Goal: Navigation & Orientation: Find specific page/section

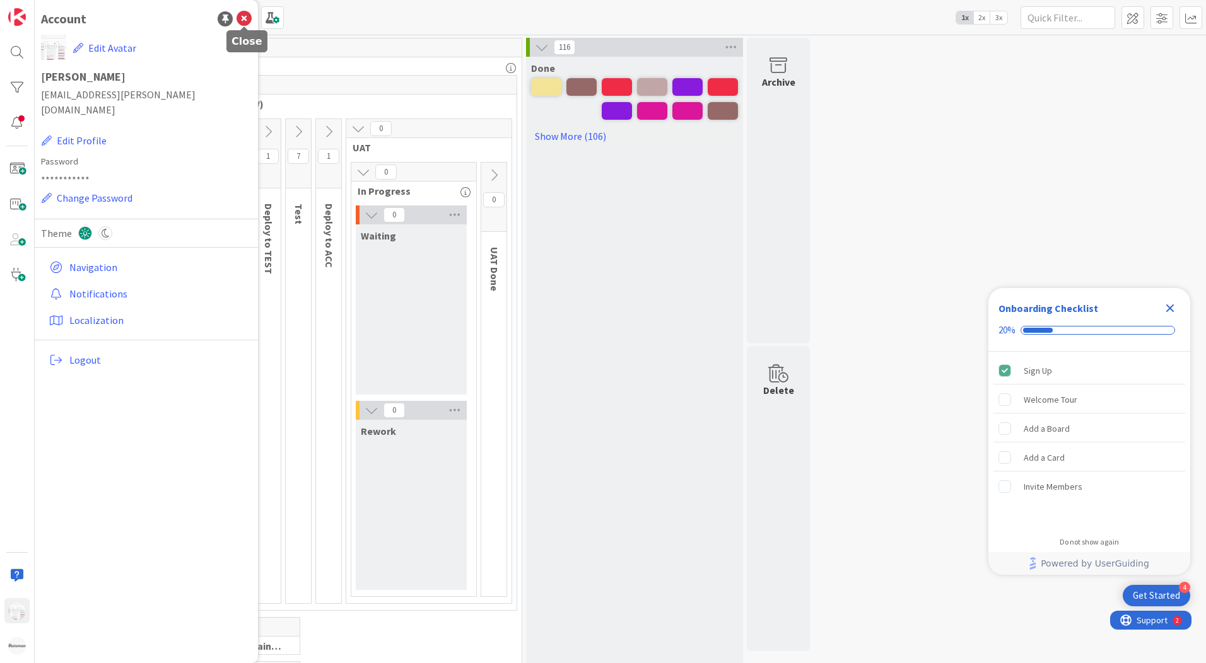
click at [240, 18] on icon at bounding box center [243, 18] width 15 height 15
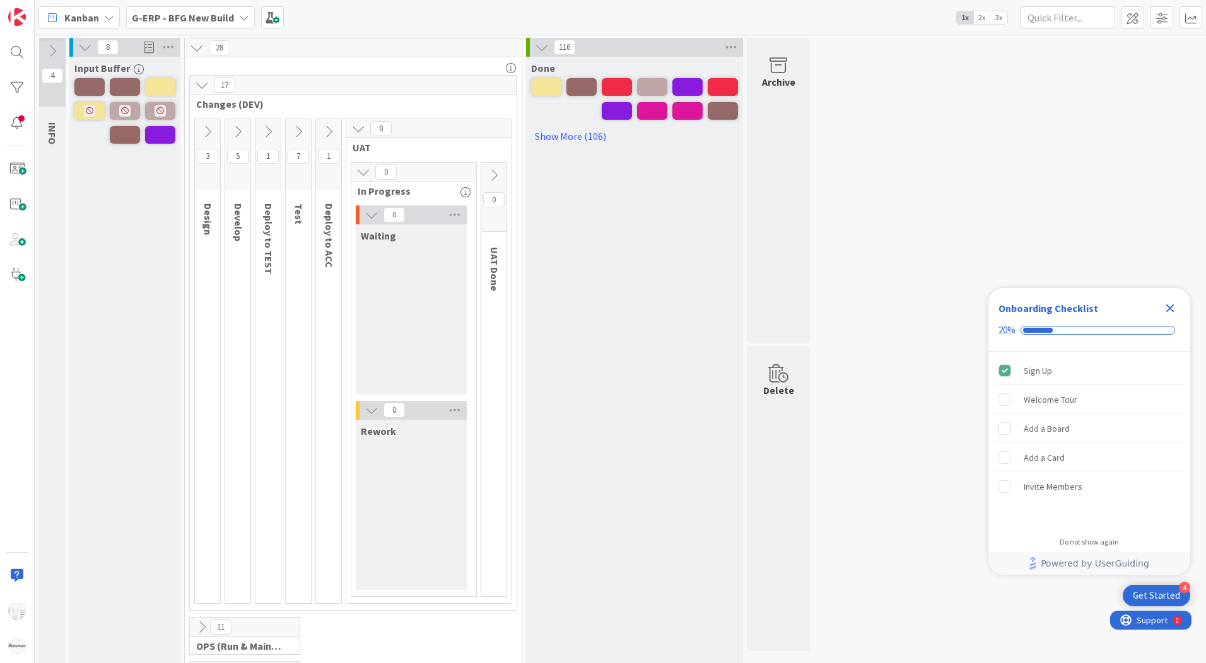
click at [334, 148] on div "1" at bounding box center [328, 153] width 25 height 69
click at [334, 132] on icon at bounding box center [329, 132] width 14 height 14
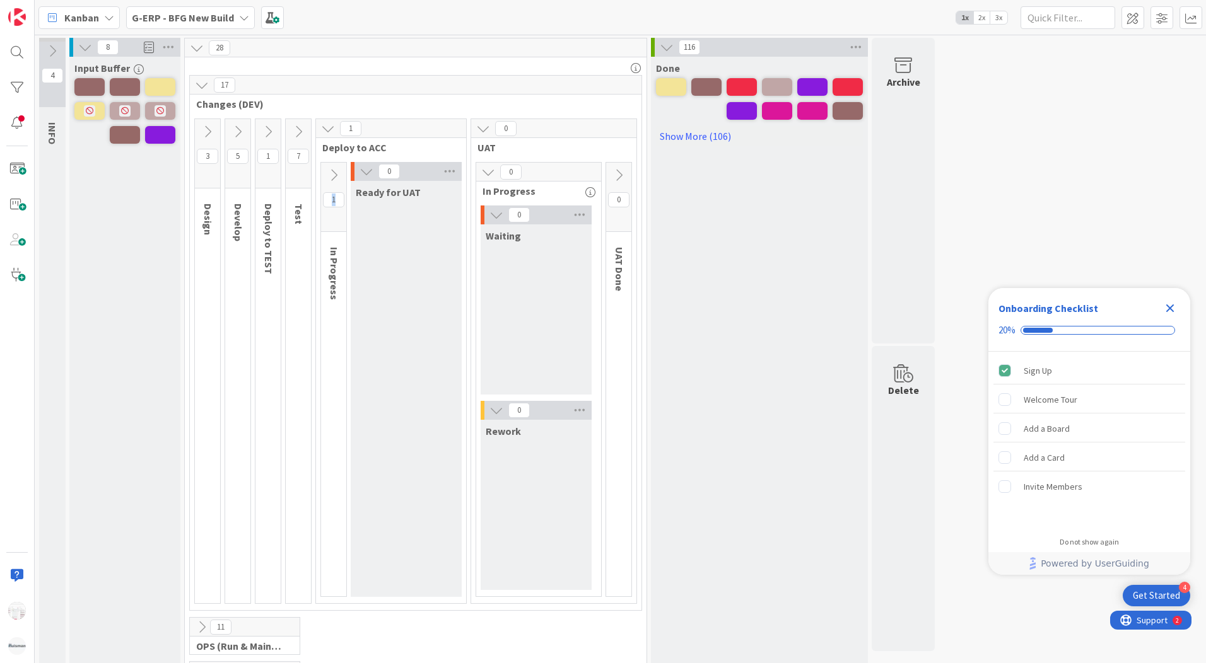
click at [334, 199] on span "1" at bounding box center [333, 199] width 21 height 15
drag, startPoint x: 334, startPoint y: 199, endPoint x: 332, endPoint y: 242, distance: 42.3
click at [332, 242] on div "In Progress" at bounding box center [336, 274] width 30 height 66
click at [333, 173] on icon at bounding box center [334, 175] width 14 height 14
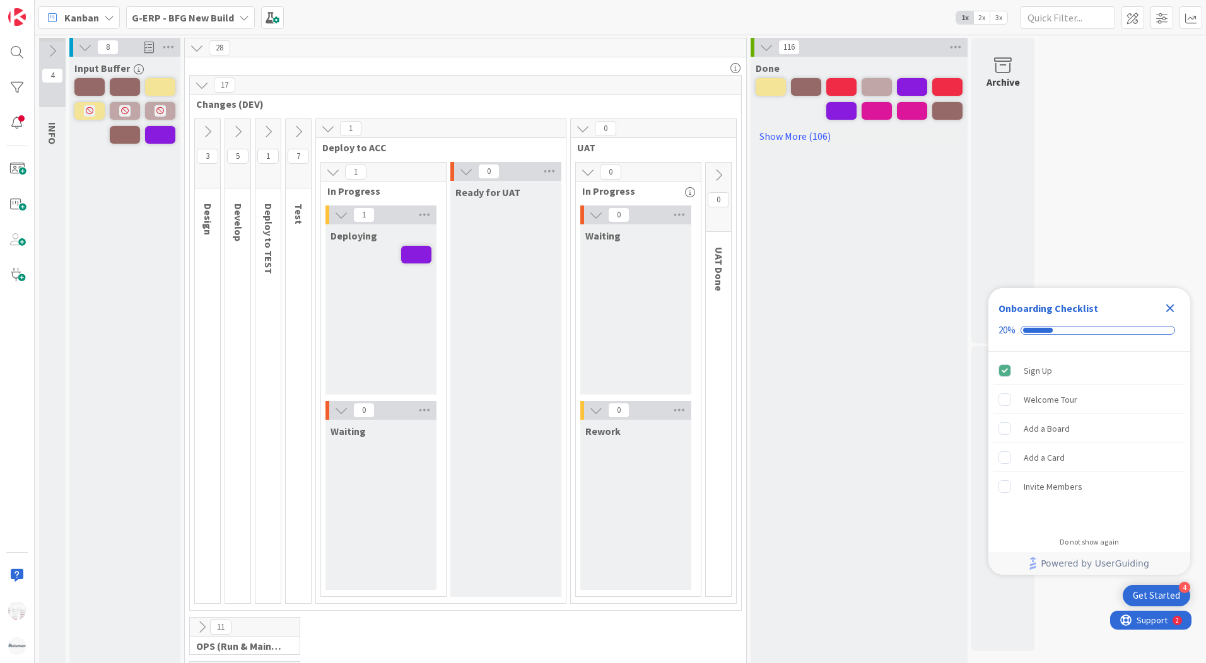
click at [339, 218] on icon at bounding box center [341, 215] width 14 height 14
click at [339, 218] on icon at bounding box center [337, 215] width 14 height 14
click at [419, 249] on span at bounding box center [416, 255] width 30 height 18
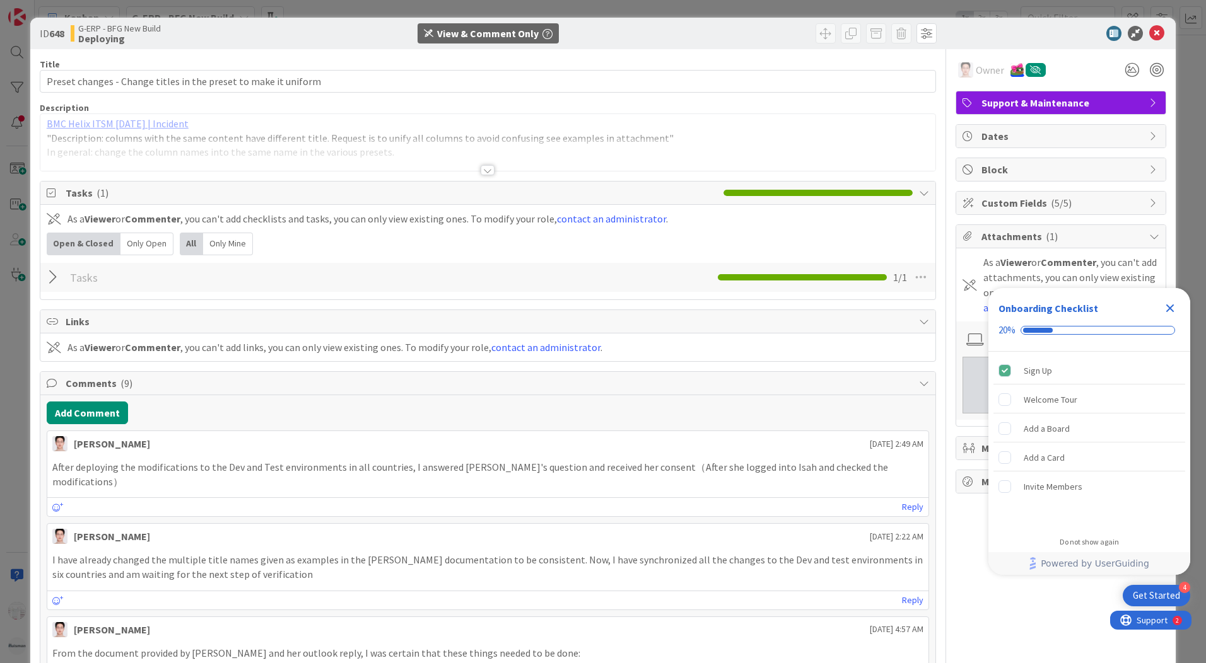
click at [483, 173] on div at bounding box center [487, 170] width 14 height 10
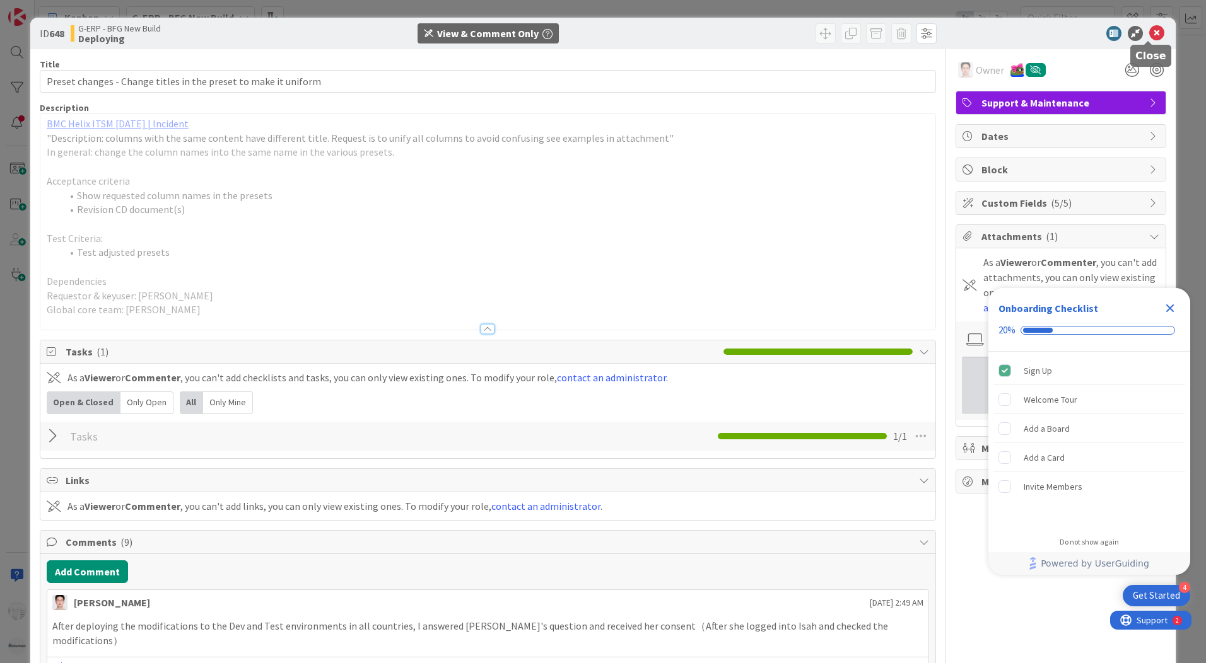
click at [1149, 30] on icon at bounding box center [1156, 33] width 15 height 15
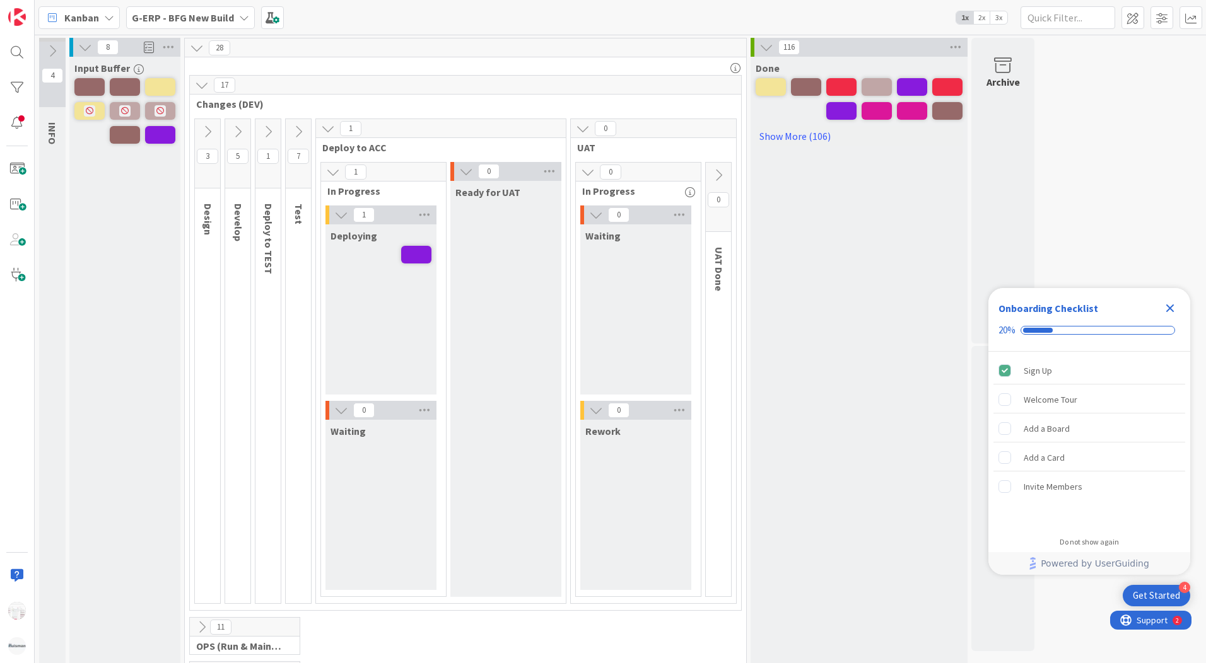
click at [334, 128] on icon at bounding box center [328, 129] width 14 height 14
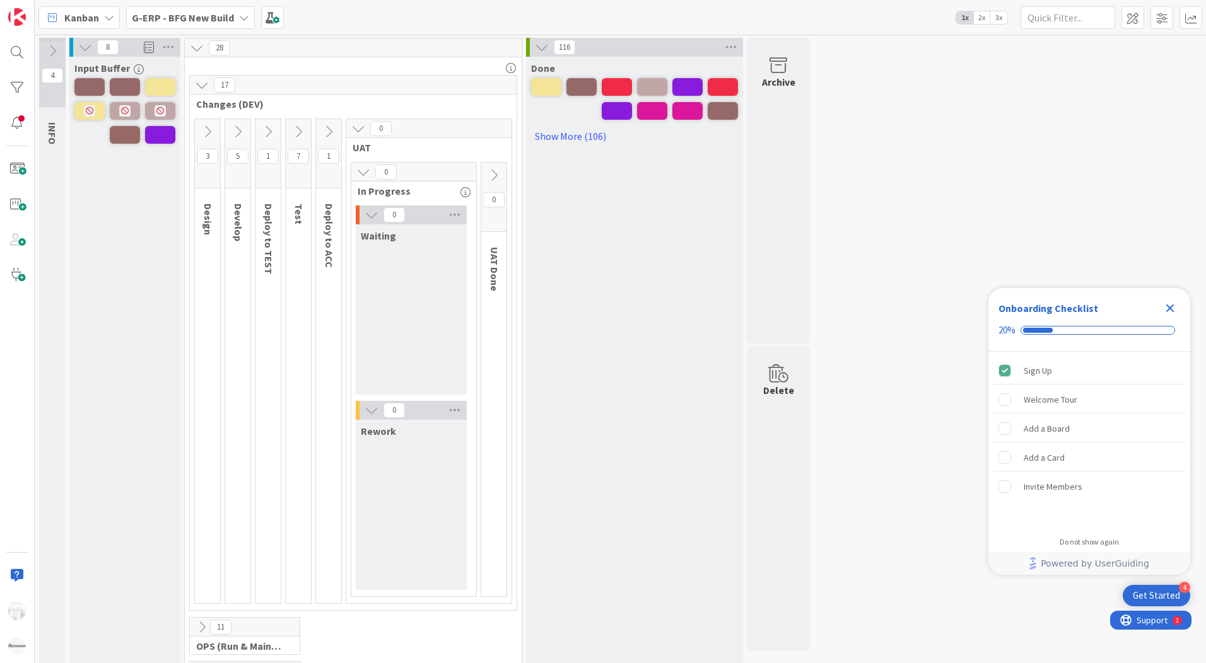
click at [360, 126] on icon at bounding box center [358, 129] width 14 height 14
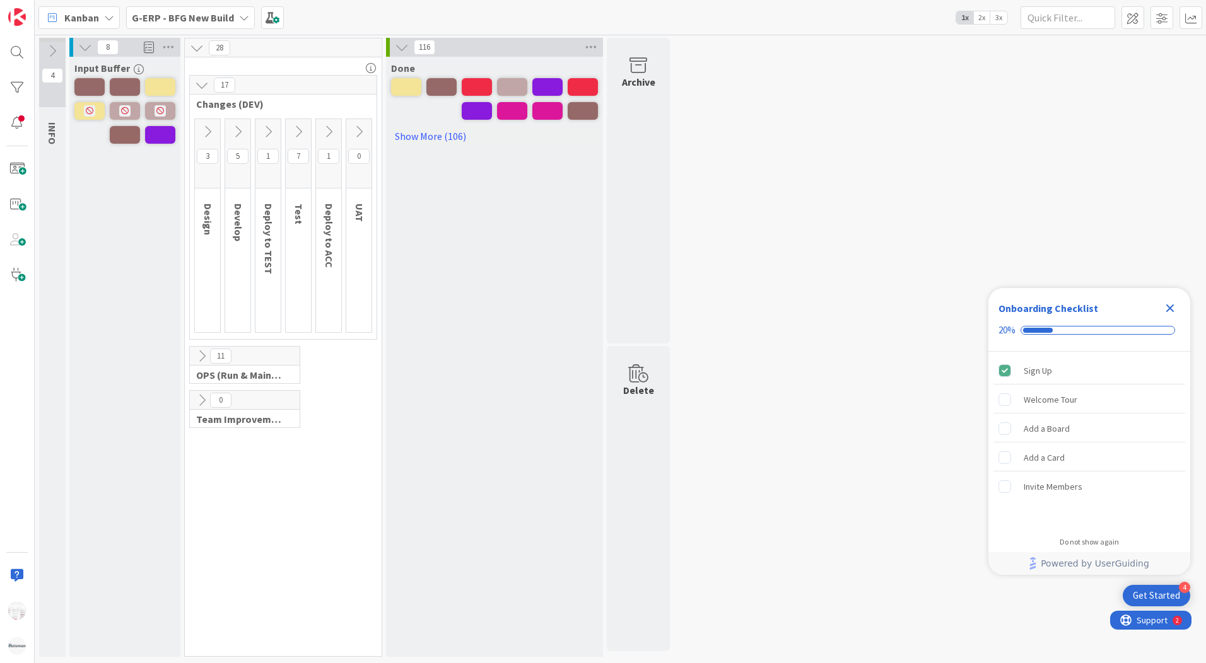
click at [803, 144] on div "4 INFO 8 Input Buffer 28 17 Changes (DEV) 3 Design 5 Develop 1 Deploy to TEST 7…" at bounding box center [620, 351] width 1166 height 626
click at [201, 88] on icon at bounding box center [202, 85] width 14 height 14
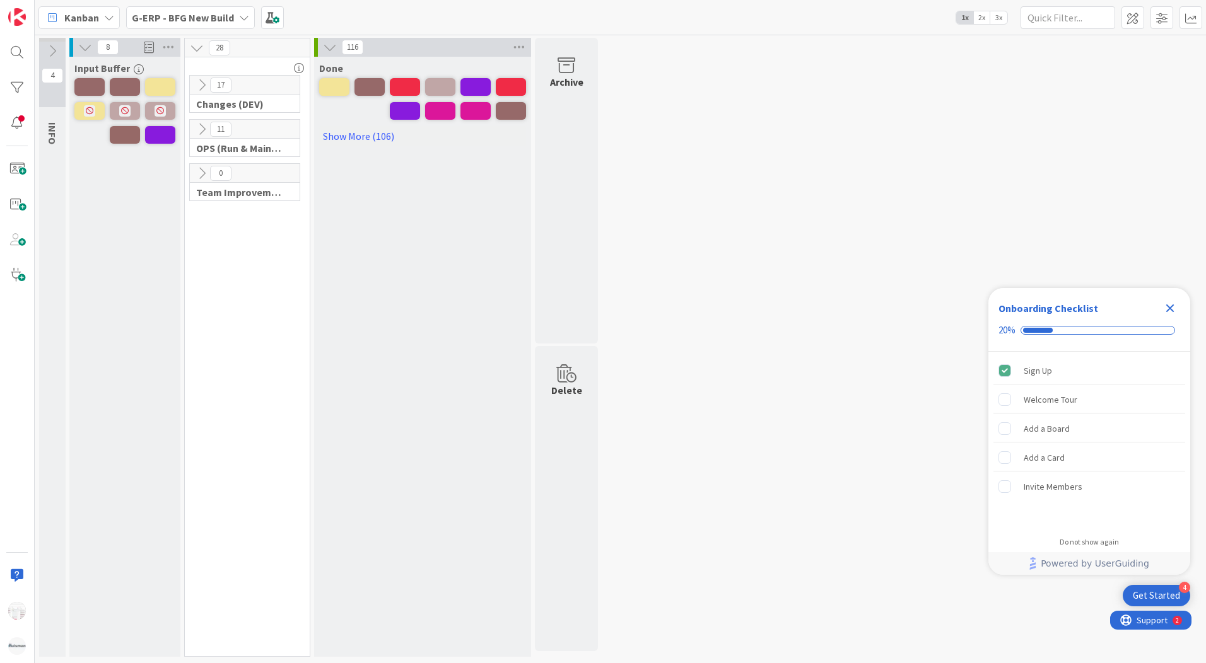
click at [204, 55] on button at bounding box center [197, 48] width 16 height 16
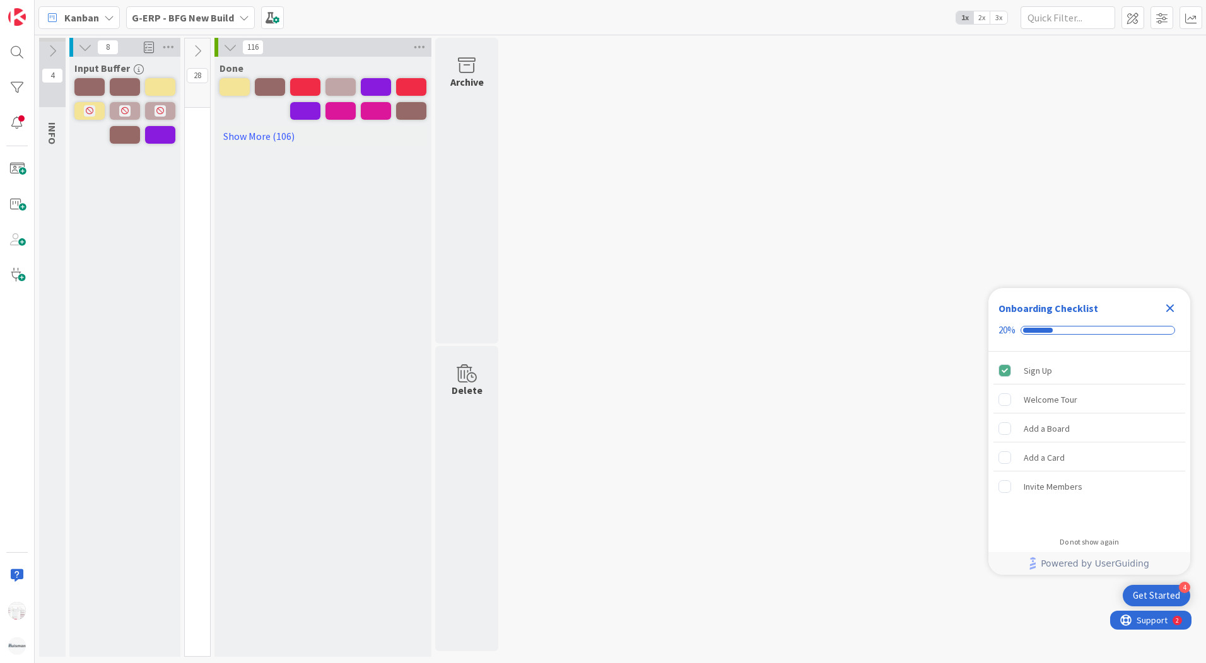
click at [226, 47] on icon at bounding box center [230, 47] width 14 height 14
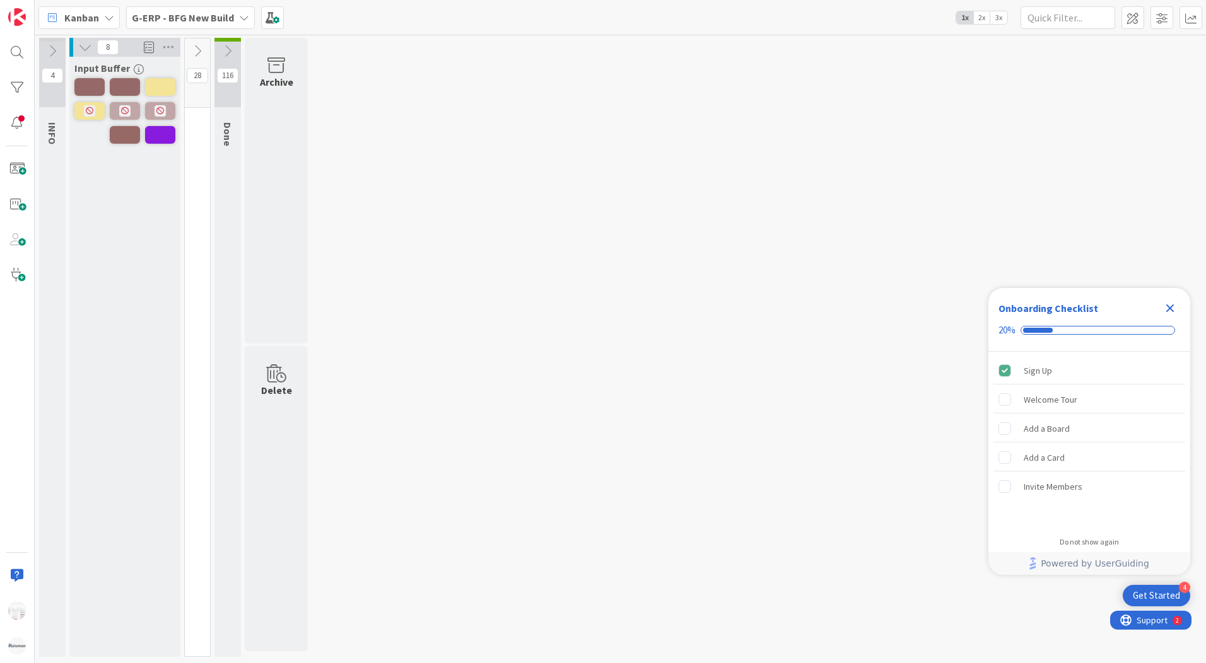
click at [81, 47] on icon at bounding box center [85, 47] width 14 height 14
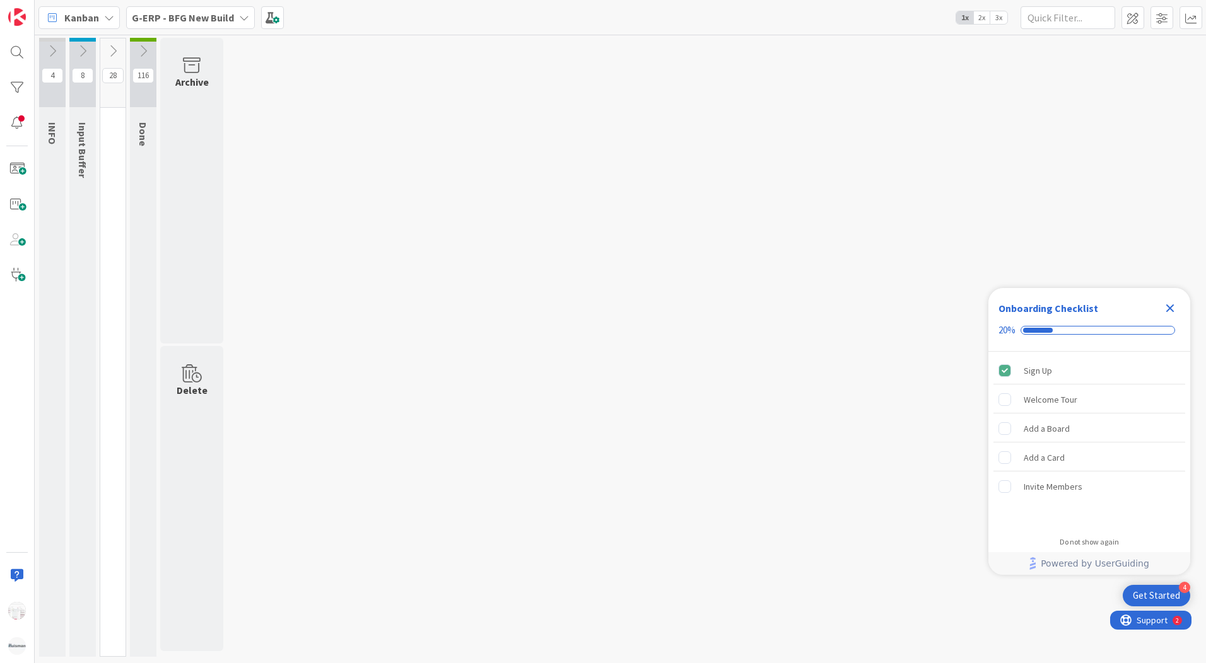
click at [81, 47] on icon at bounding box center [83, 51] width 14 height 14
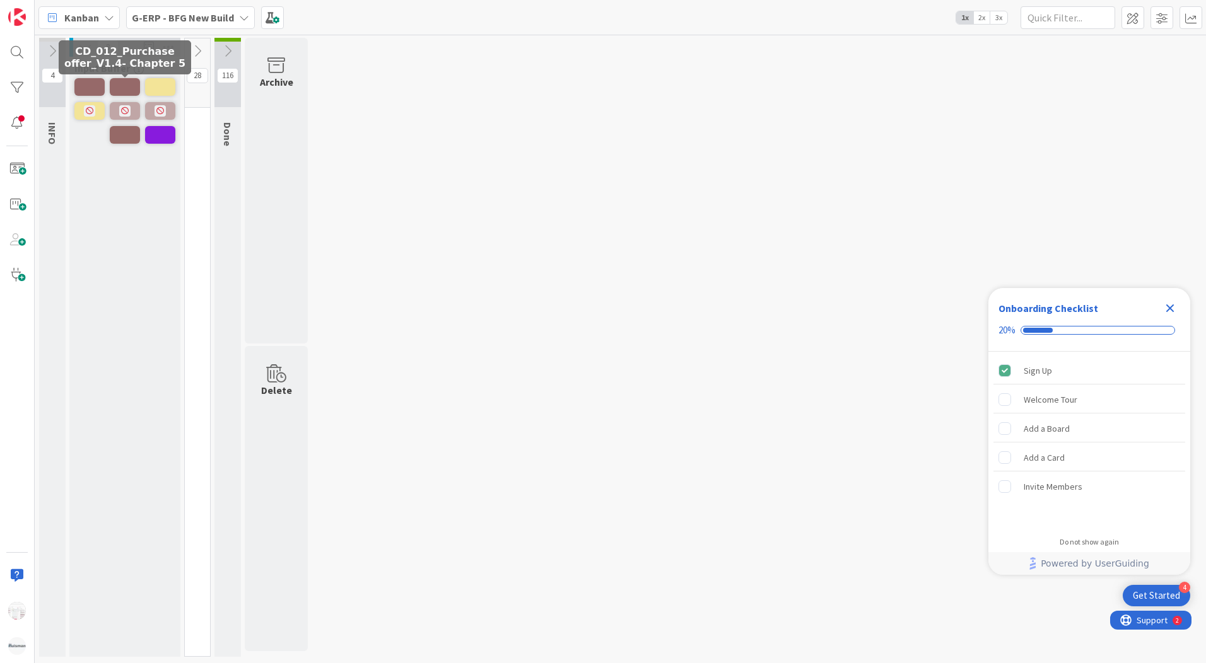
click at [119, 83] on span at bounding box center [125, 87] width 30 height 18
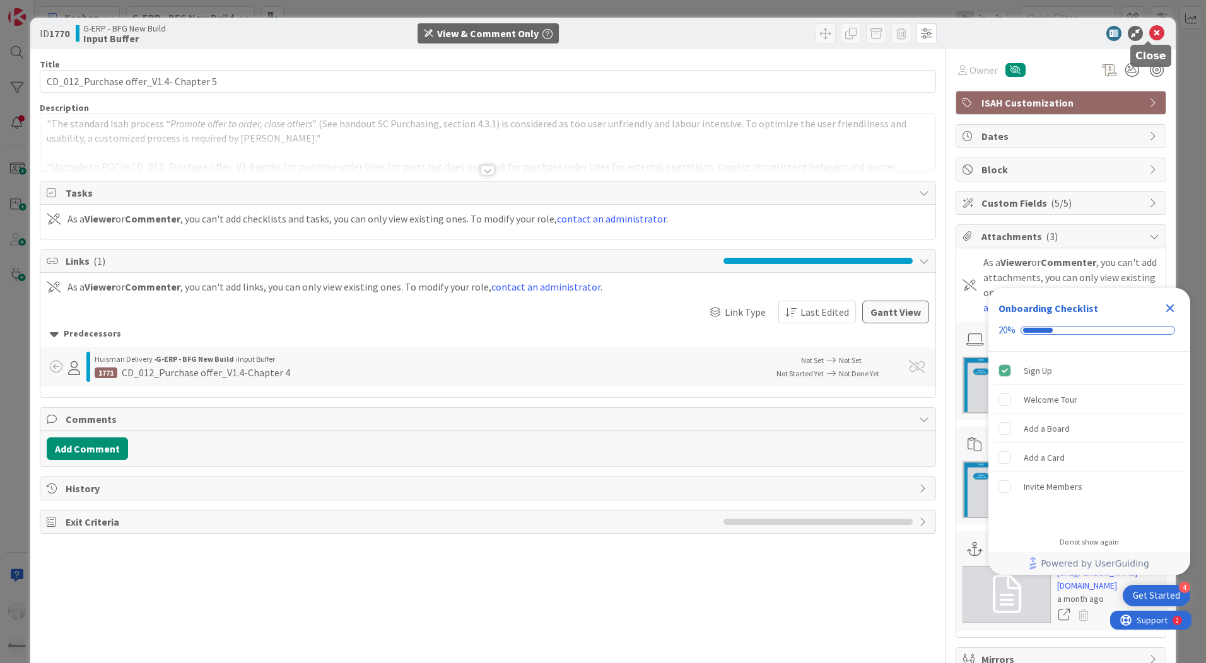
click at [1149, 34] on icon at bounding box center [1156, 33] width 15 height 15
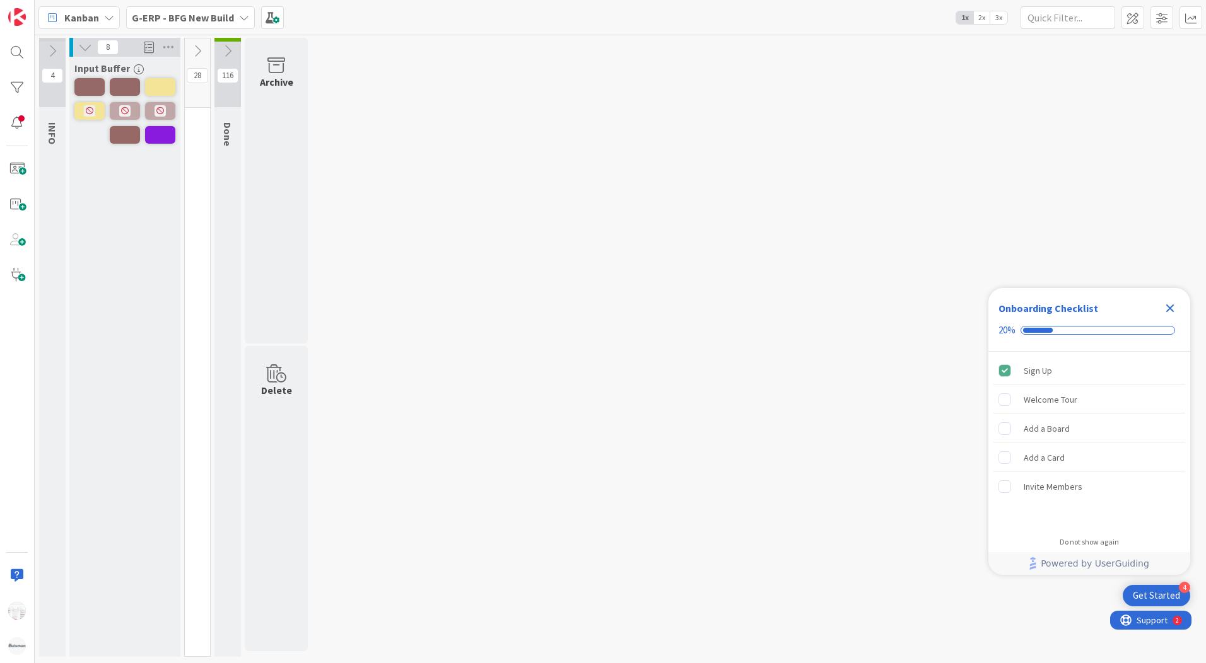
click at [1168, 308] on icon "Close Checklist" at bounding box center [1169, 308] width 15 height 15
click at [233, 53] on icon at bounding box center [228, 51] width 14 height 14
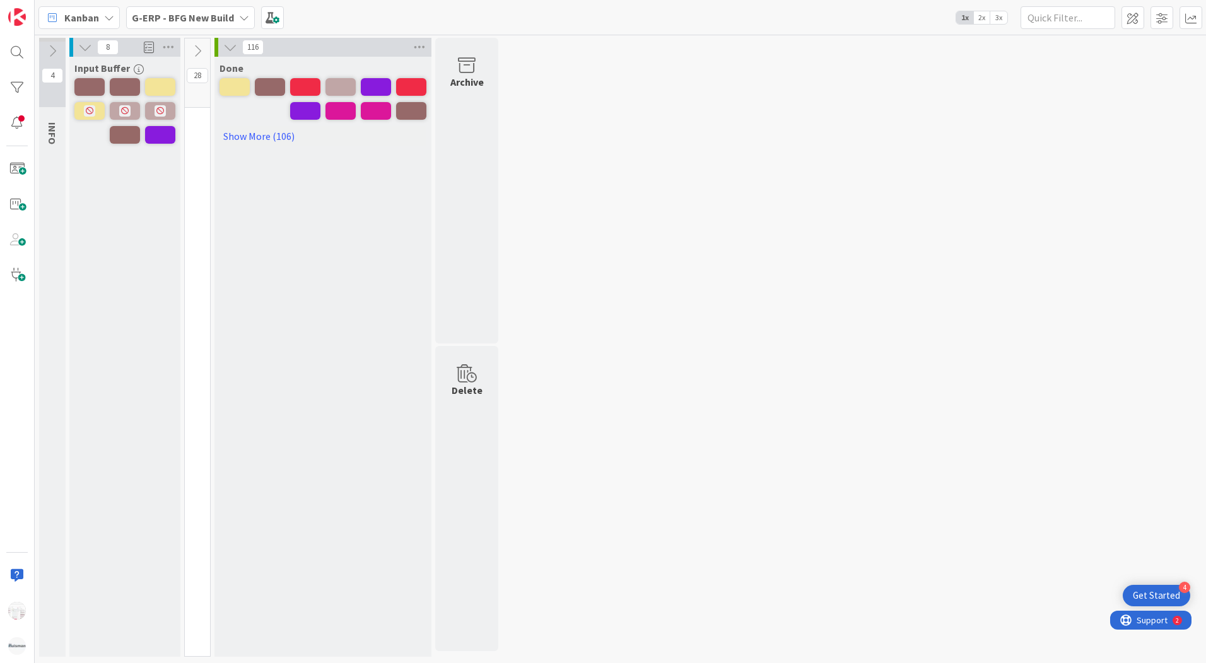
click at [195, 50] on icon at bounding box center [197, 51] width 14 height 14
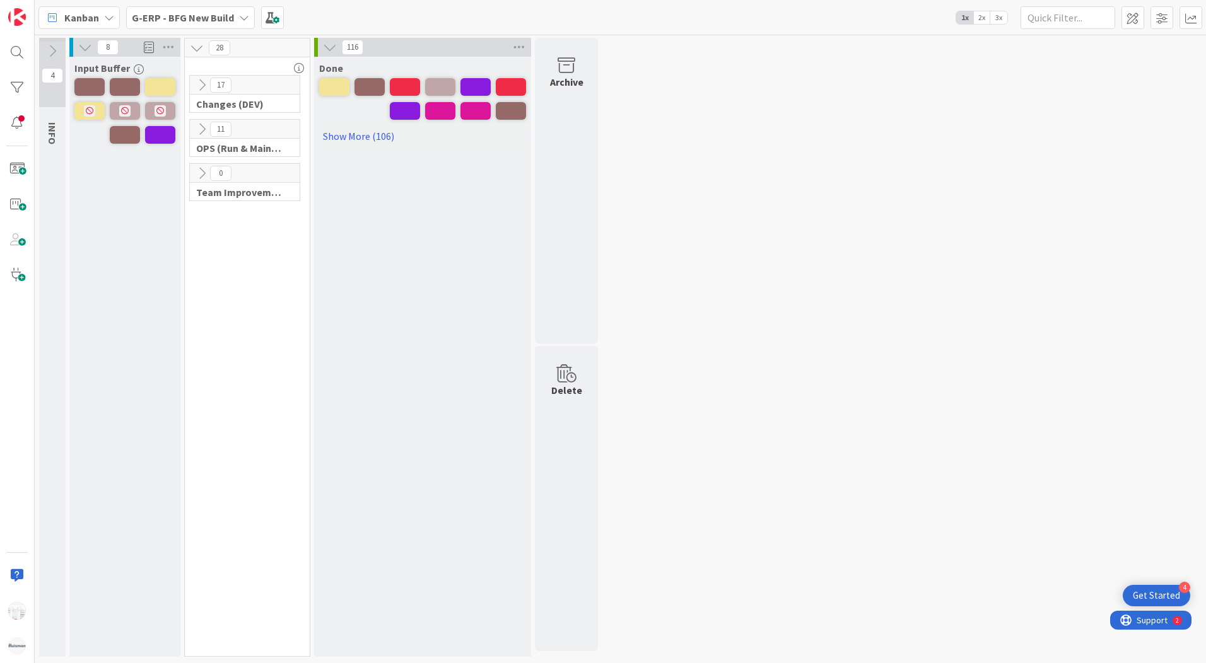
click at [195, 49] on icon at bounding box center [197, 48] width 14 height 14
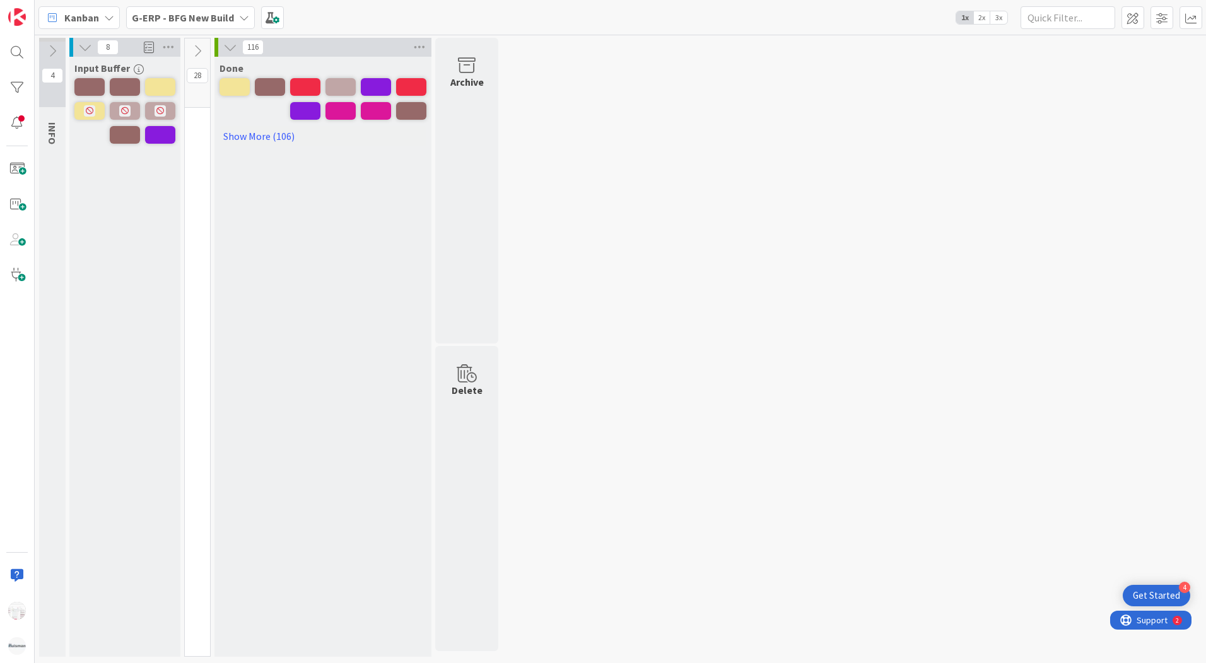
click at [82, 50] on icon at bounding box center [85, 47] width 14 height 14
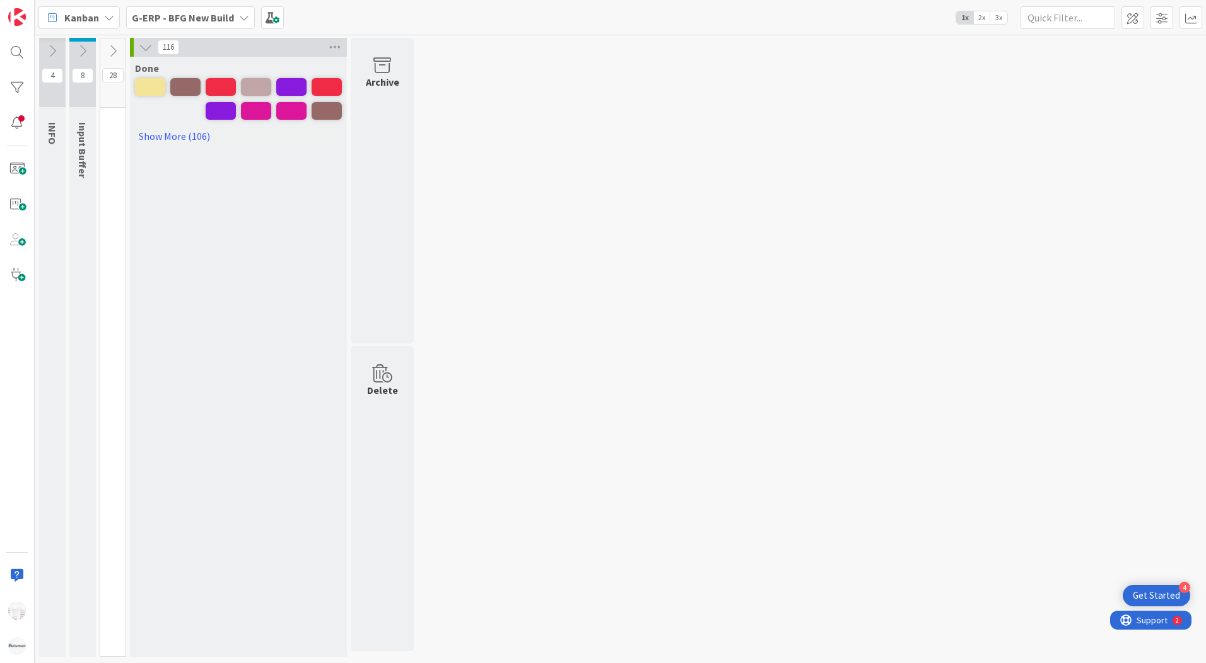
click at [139, 47] on icon at bounding box center [146, 47] width 14 height 14
